Goal: Task Accomplishment & Management: Manage account settings

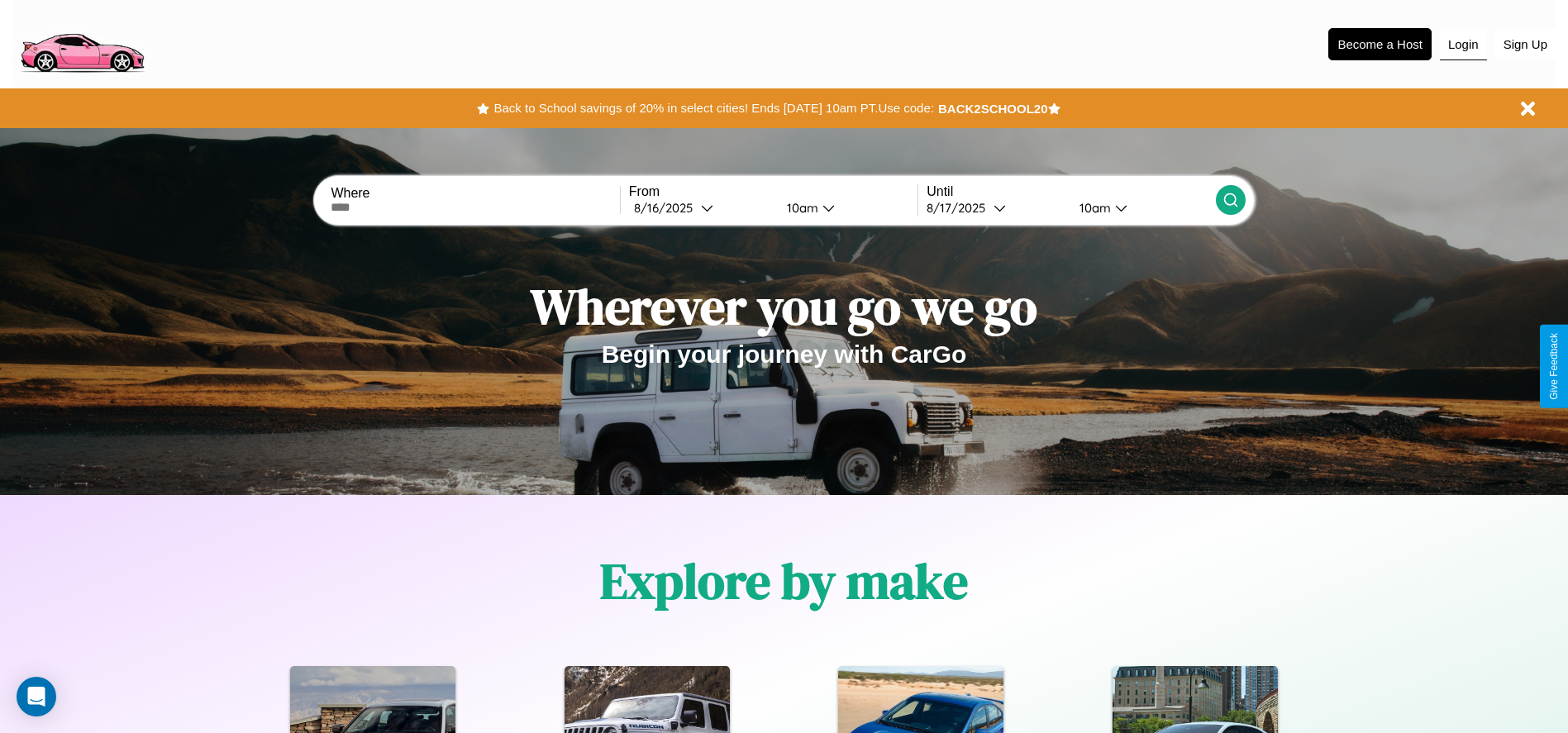
click at [1462, 44] on button "Login" at bounding box center [1463, 44] width 47 height 31
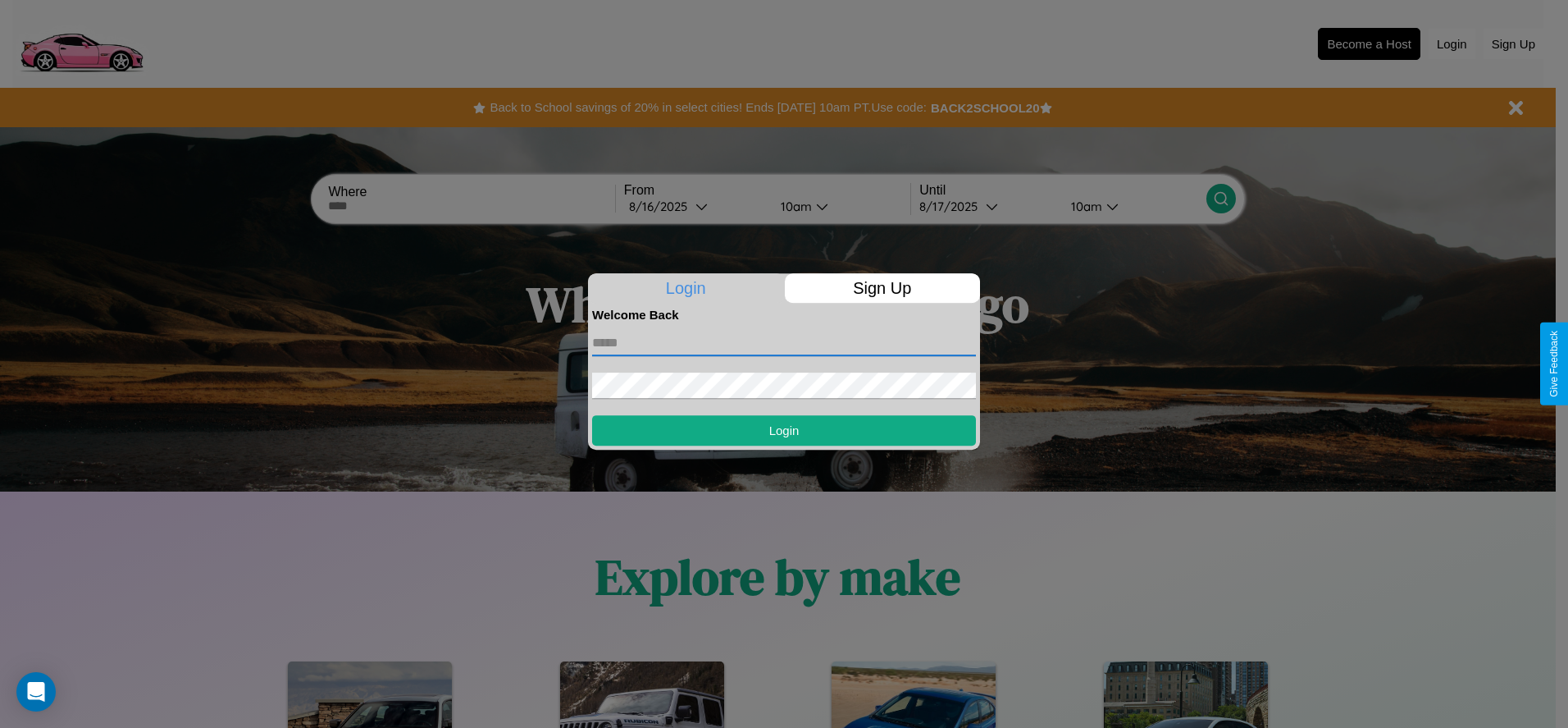
click at [784, 342] on input "text" at bounding box center [784, 343] width 383 height 27
type input "**********"
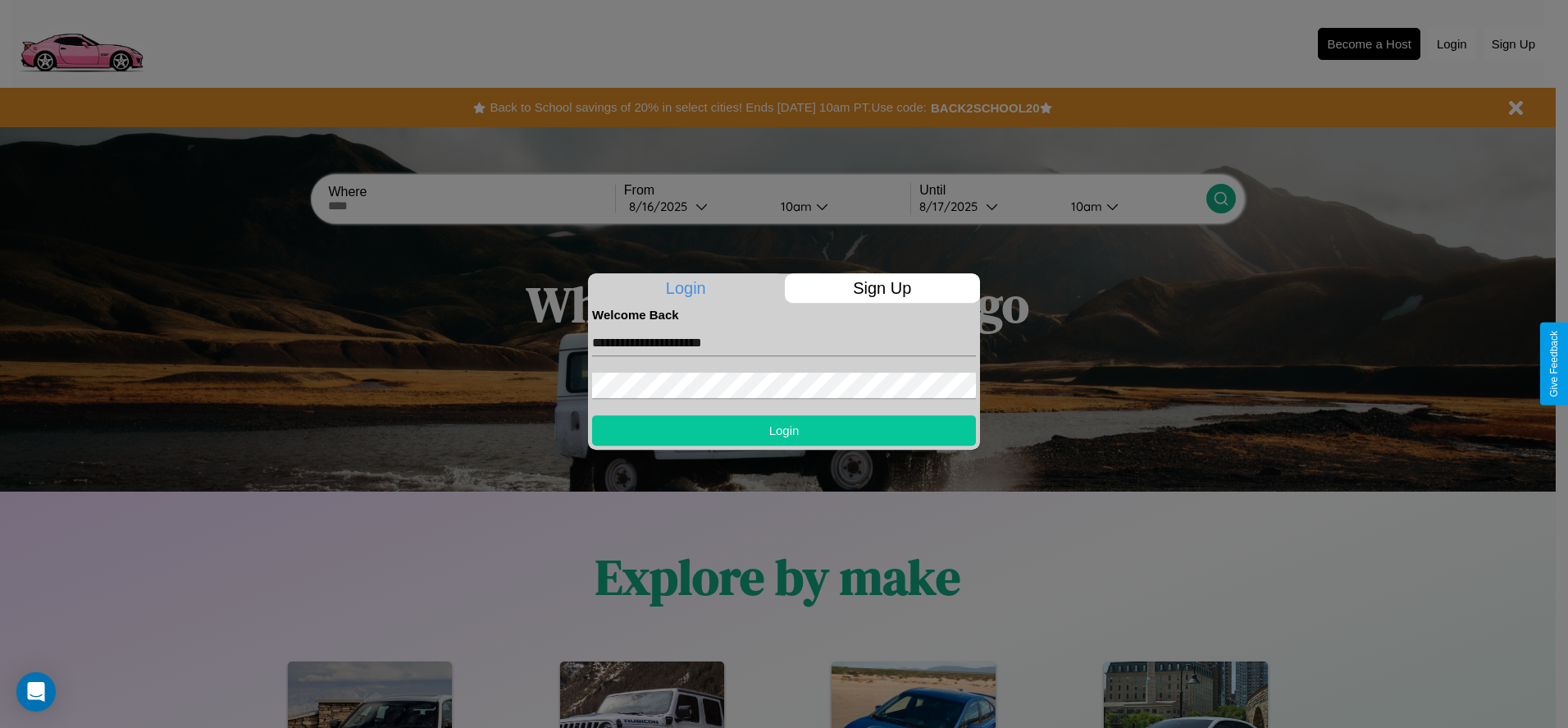
click at [784, 430] on button "Login" at bounding box center [784, 431] width 383 height 30
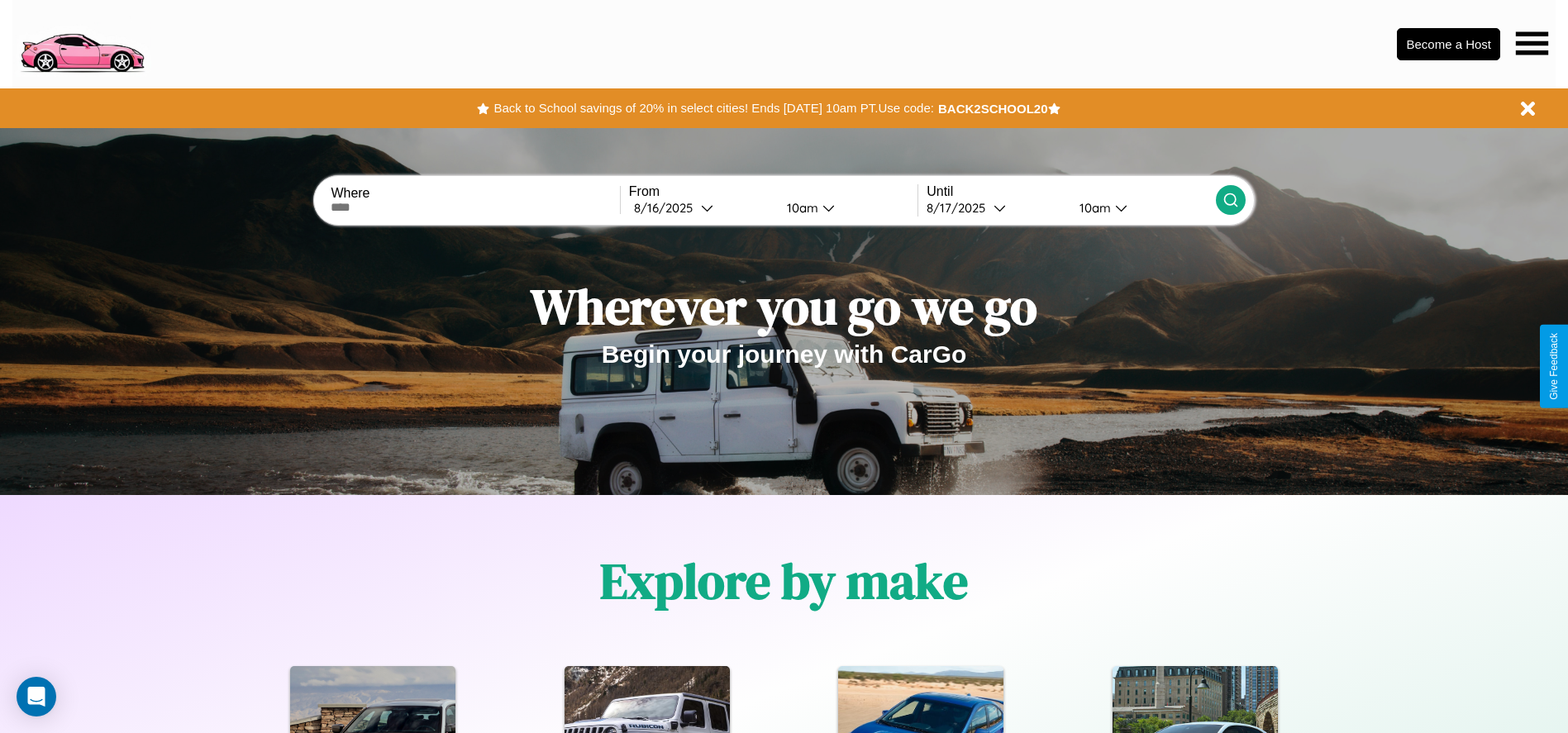
click at [1531, 43] on icon at bounding box center [1532, 43] width 32 height 23
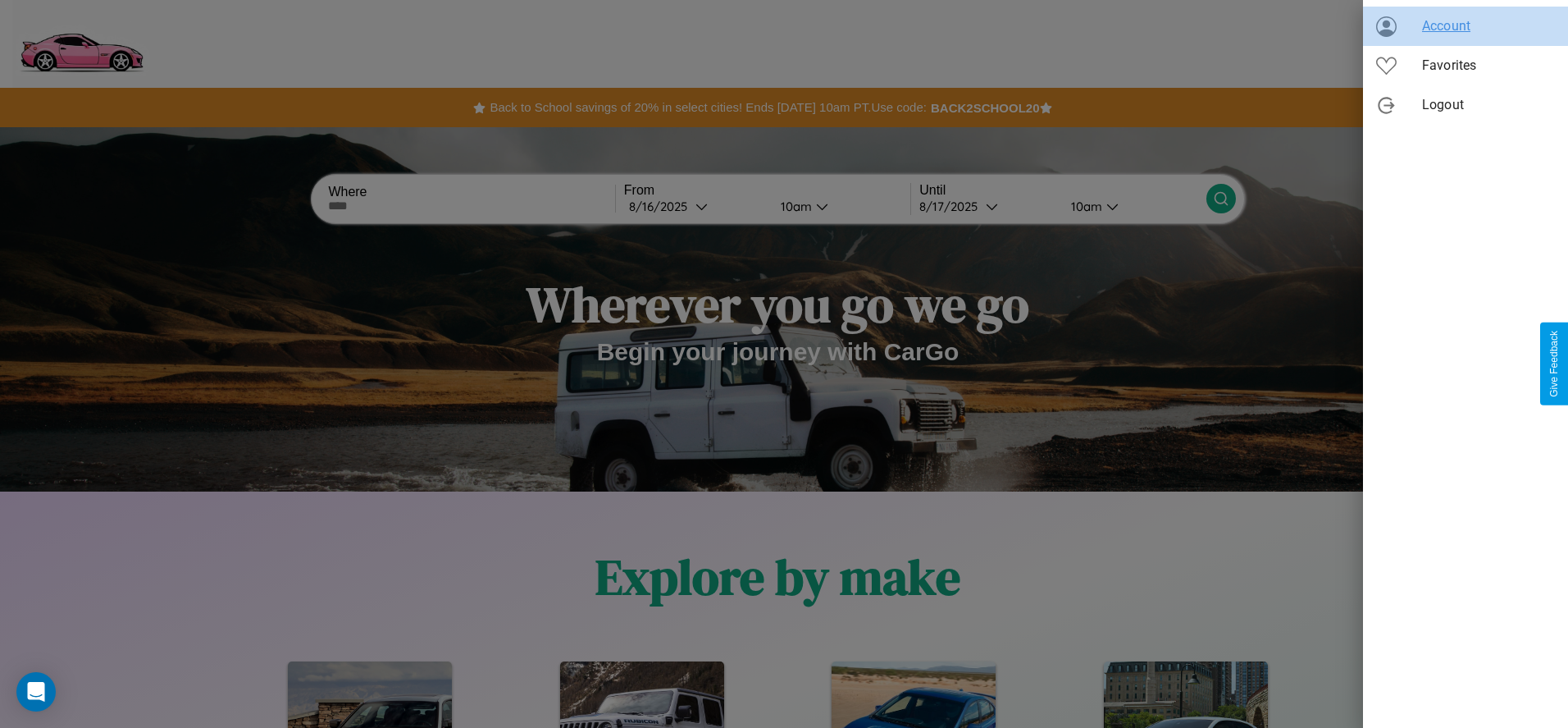
click at [1465, 27] on span "Account" at bounding box center [1488, 26] width 133 height 20
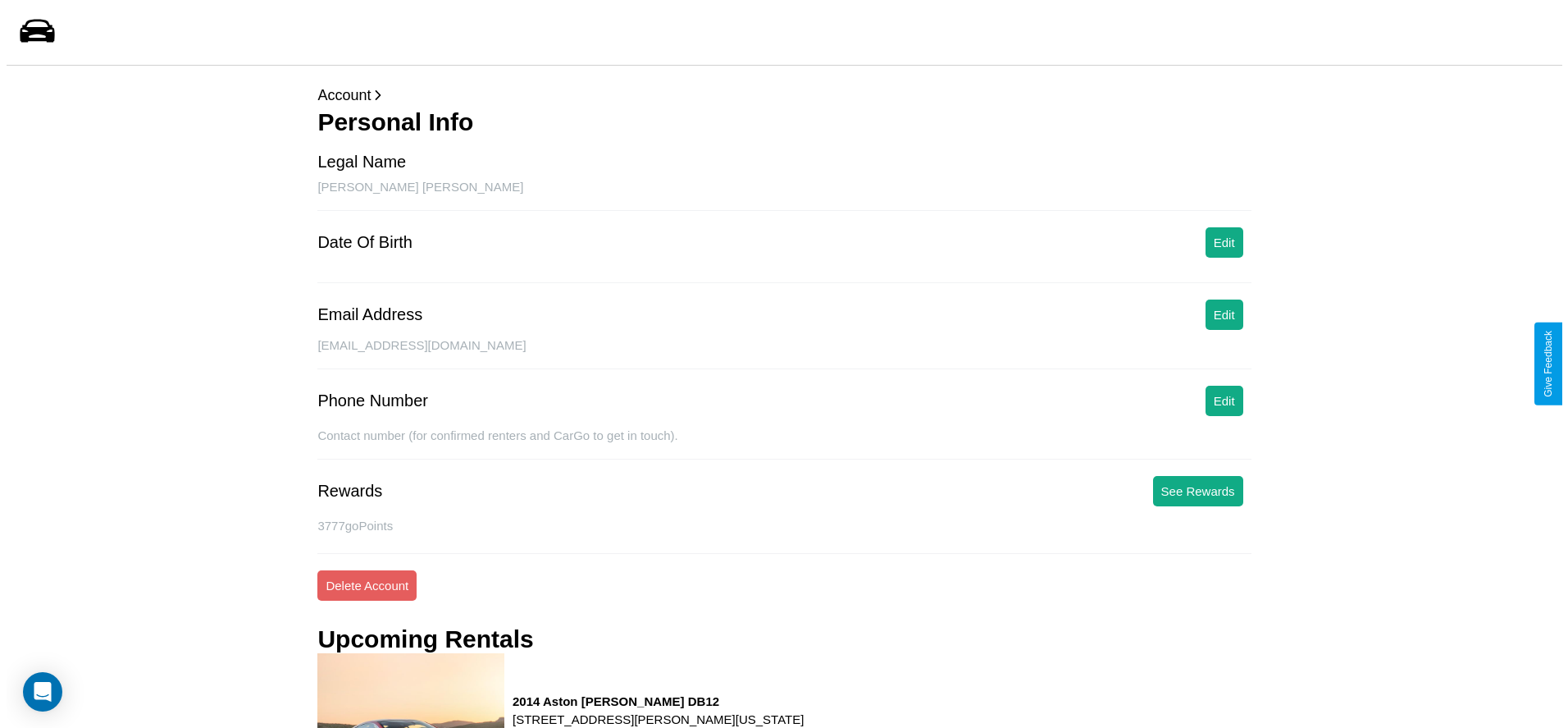
scroll to position [221, 0]
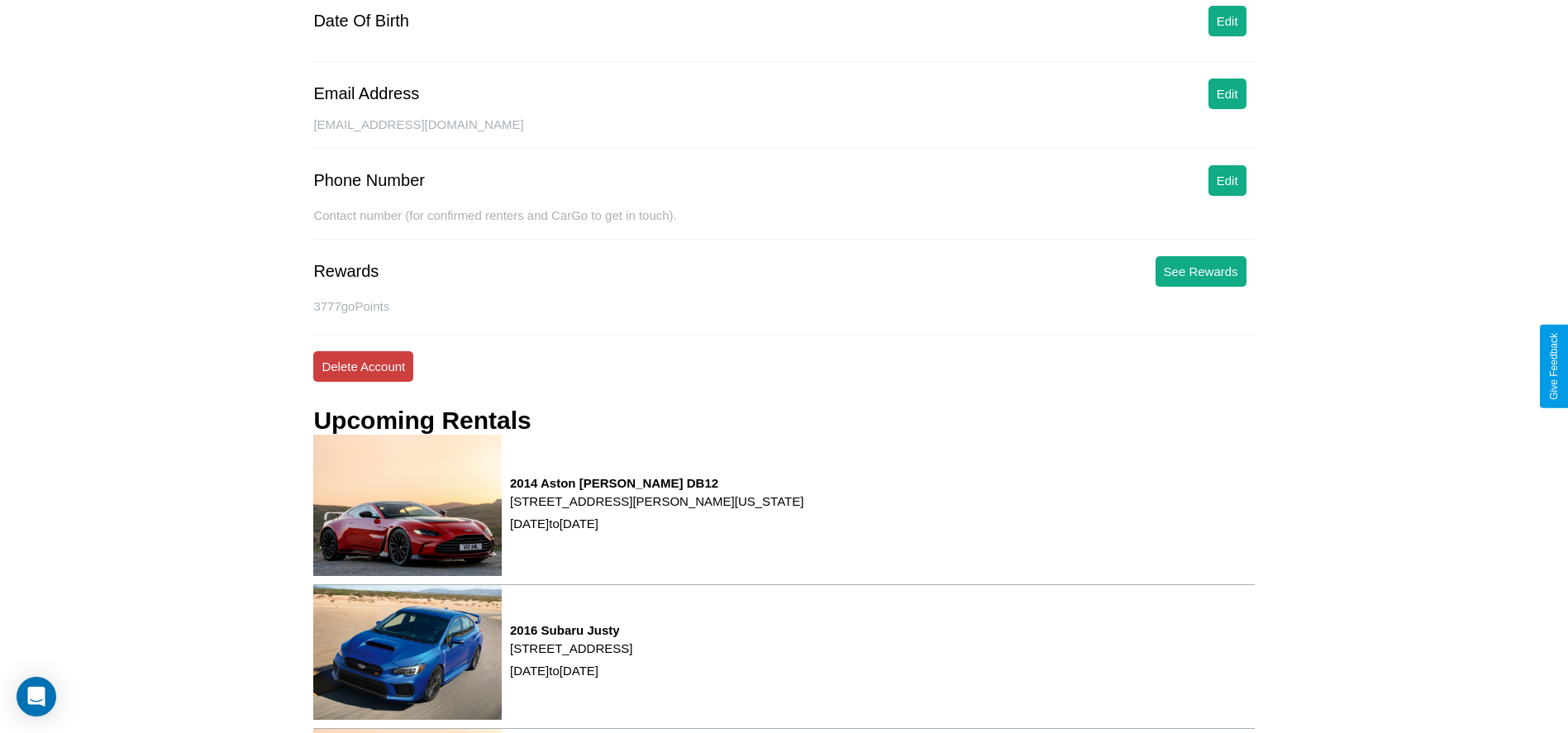
click at [363, 366] on button "Delete Account" at bounding box center [363, 366] width 100 height 30
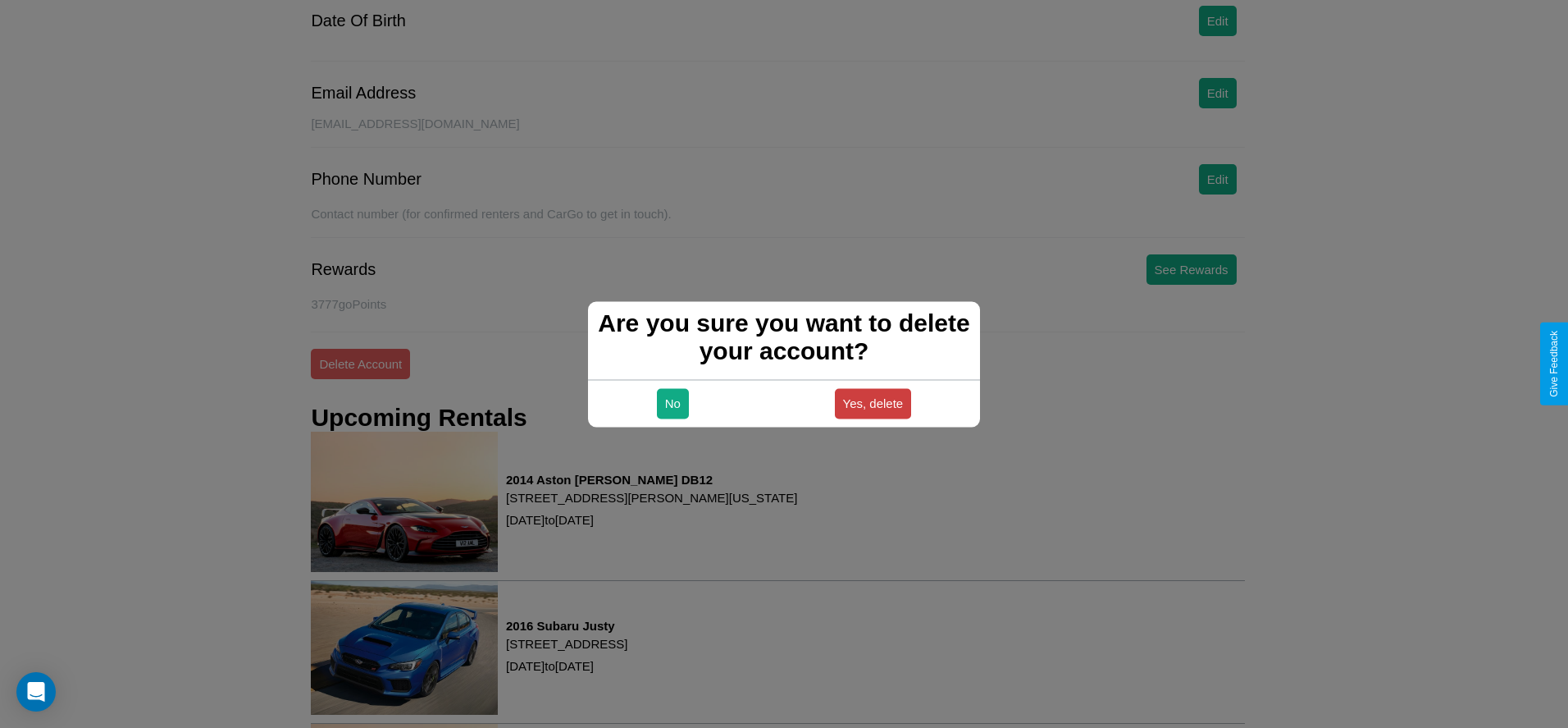
click at [872, 403] on button "Yes, delete" at bounding box center [873, 403] width 77 height 30
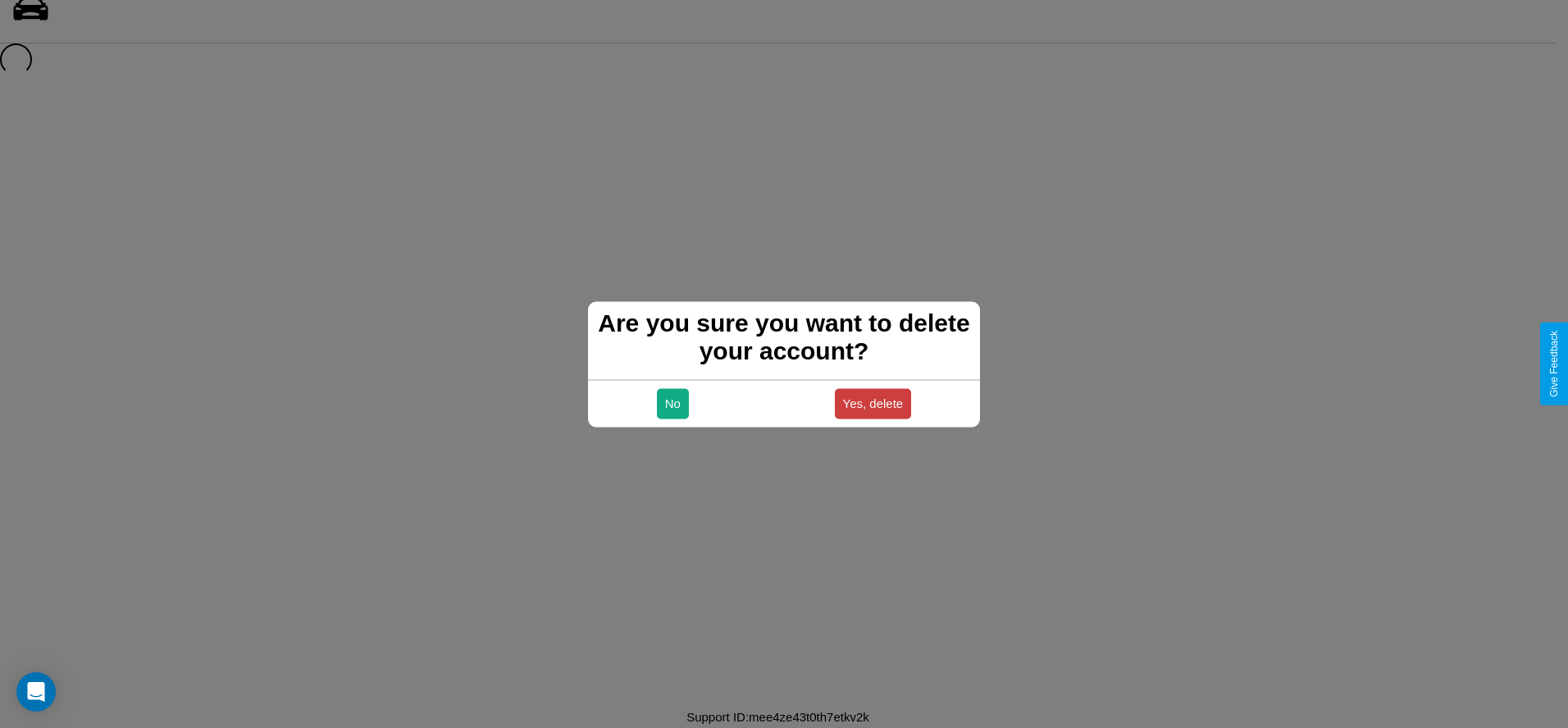
scroll to position [22, 0]
